Goal: Information Seeking & Learning: Check status

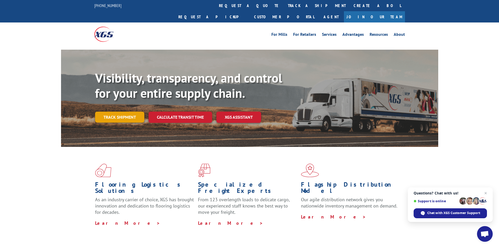
click at [118, 112] on link "Track shipment" at bounding box center [119, 117] width 49 height 11
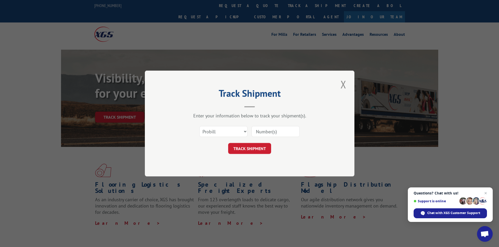
click at [294, 130] on input at bounding box center [275, 131] width 48 height 11
paste input "524284126"
type input "524284126"
click at [223, 132] on select "Select category... Probill BOL PO" at bounding box center [223, 131] width 48 height 11
click at [199, 126] on select "Select category... Probill BOL PO" at bounding box center [223, 131] width 48 height 11
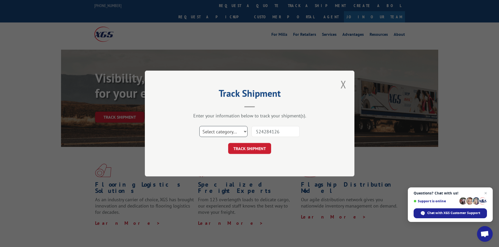
click at [228, 134] on select "Select category... Probill BOL PO" at bounding box center [223, 131] width 48 height 11
select select "probill"
click at [199, 126] on select "Select category... Probill BOL PO" at bounding box center [223, 131] width 48 height 11
click at [246, 152] on button "TRACK SHIPMENT" at bounding box center [249, 148] width 43 height 11
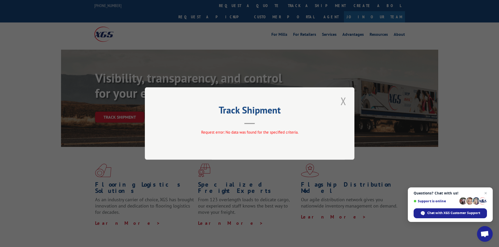
click at [346, 101] on button "Close modal" at bounding box center [343, 101] width 9 height 14
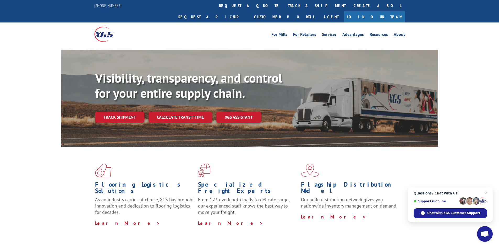
click at [121, 112] on link "Track shipment" at bounding box center [119, 117] width 49 height 11
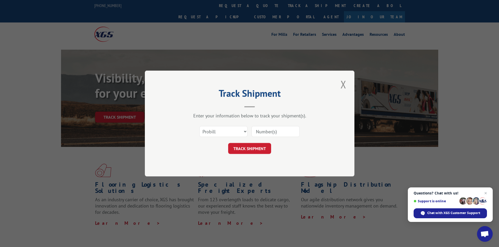
drag, startPoint x: 276, startPoint y: 131, endPoint x: 273, endPoint y: 134, distance: 4.3
click at [276, 131] on input at bounding box center [275, 131] width 48 height 11
paste input "524284126"
type input "524284126"
click at [256, 145] on button "TRACK SHIPMENT" at bounding box center [249, 148] width 43 height 11
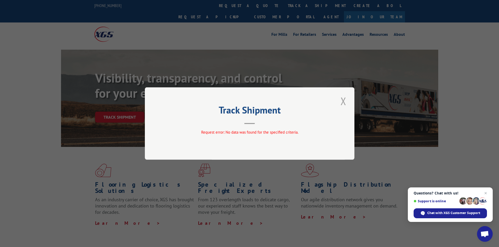
click at [339, 104] on button "Close modal" at bounding box center [343, 101] width 9 height 14
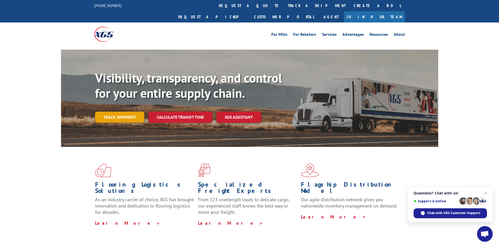
click at [119, 112] on link "Track shipment" at bounding box center [119, 117] width 49 height 11
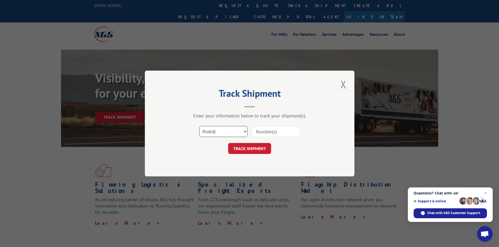
click at [216, 131] on select "Select category... Probill BOL PO" at bounding box center [223, 131] width 48 height 11
select select "bol"
click at [199, 126] on select "Select category... Probill BOL PO" at bounding box center [223, 131] width 48 height 11
click at [277, 131] on input at bounding box center [275, 131] width 48 height 11
paste input "524284126"
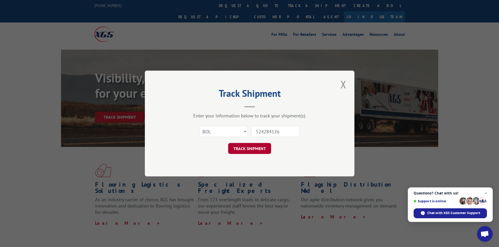
type input "524284126"
click at [263, 145] on button "TRACK SHIPMENT" at bounding box center [249, 148] width 43 height 11
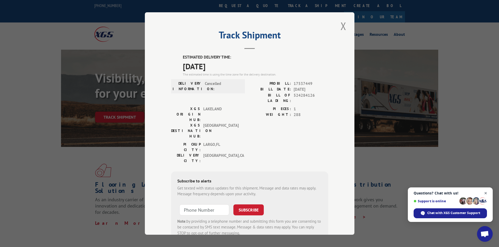
click at [487, 193] on span "Open chat" at bounding box center [485, 193] width 7 height 7
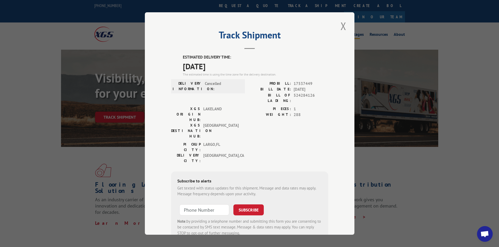
click at [342, 23] on button "Close modal" at bounding box center [343, 26] width 9 height 14
